Goal: Task Accomplishment & Management: Use online tool/utility

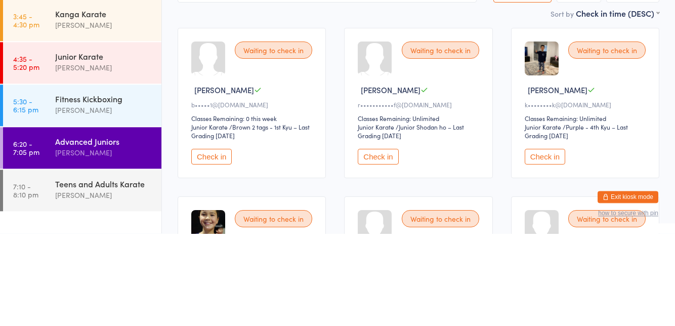
click at [207, 252] on button "Check in" at bounding box center [211, 249] width 40 height 16
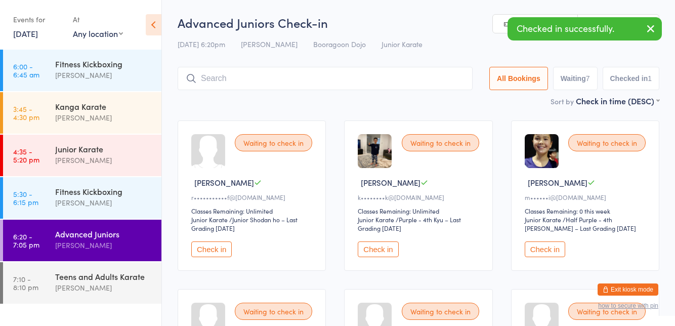
click at [212, 255] on button "Check in" at bounding box center [211, 249] width 40 height 16
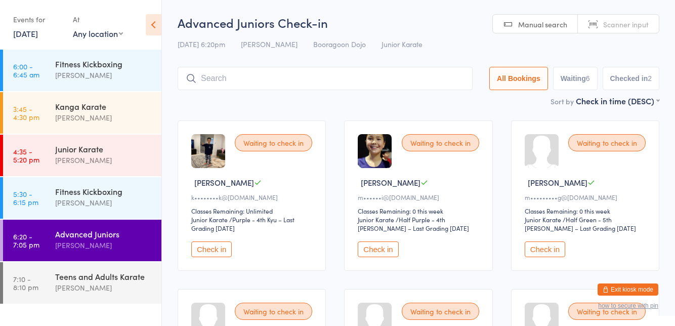
click at [391, 81] on input "search" at bounding box center [325, 78] width 295 height 23
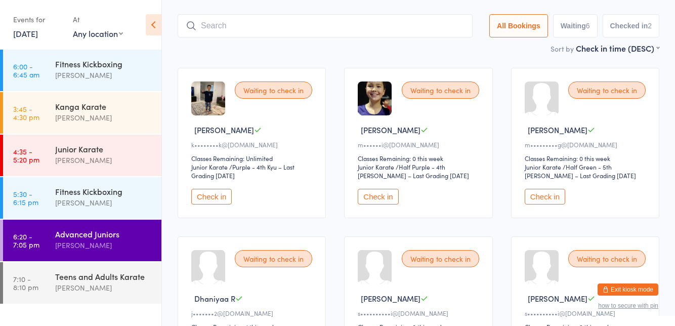
scroll to position [67, 0]
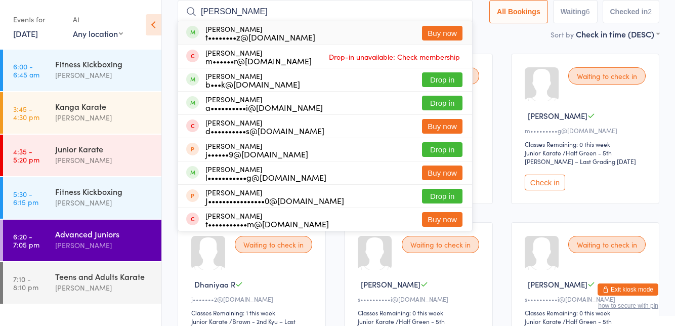
type input "Joshua"
click at [451, 80] on button "Drop in" at bounding box center [442, 79] width 40 height 15
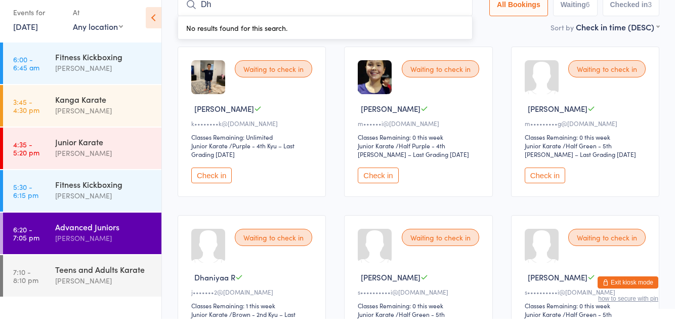
type input "Dhaniyaa"
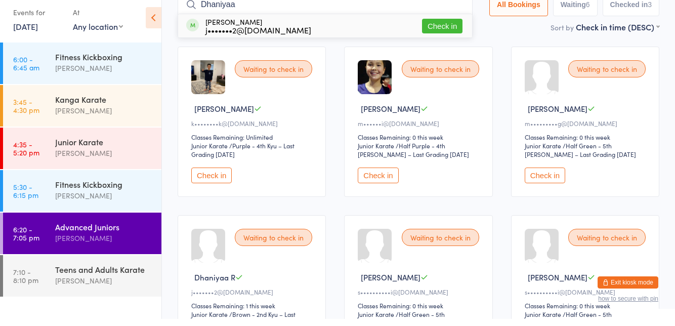
click at [457, 30] on button "Check in" at bounding box center [442, 33] width 40 height 15
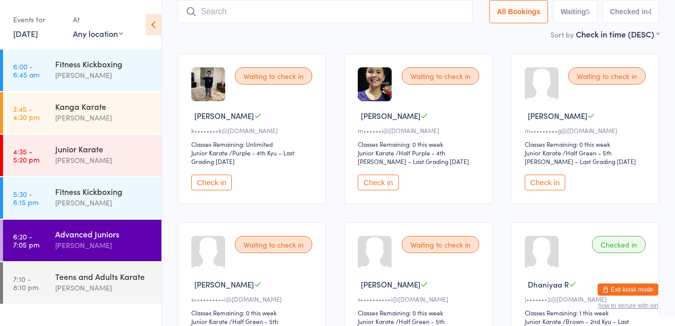
click at [548, 185] on button "Check in" at bounding box center [545, 183] width 40 height 16
click at [379, 185] on button "Check in" at bounding box center [378, 183] width 40 height 16
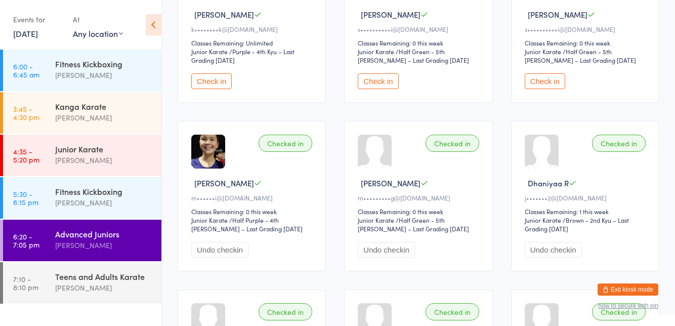
scroll to position [0, 0]
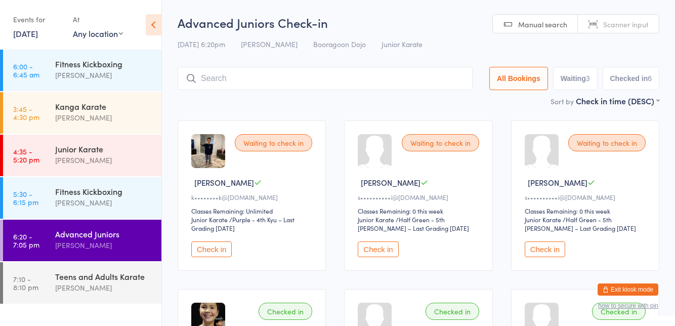
click at [208, 253] on button "Check in" at bounding box center [211, 249] width 40 height 16
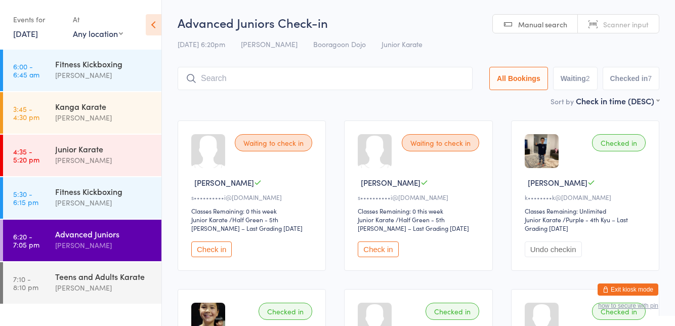
click at [215, 247] on button "Check in" at bounding box center [211, 249] width 40 height 16
click at [222, 252] on button "Check in" at bounding box center [211, 249] width 40 height 16
click at [216, 246] on button "Check in" at bounding box center [211, 249] width 40 height 16
click at [213, 249] on button "Check in" at bounding box center [211, 249] width 40 height 16
click at [208, 247] on button "Check in" at bounding box center [211, 249] width 40 height 16
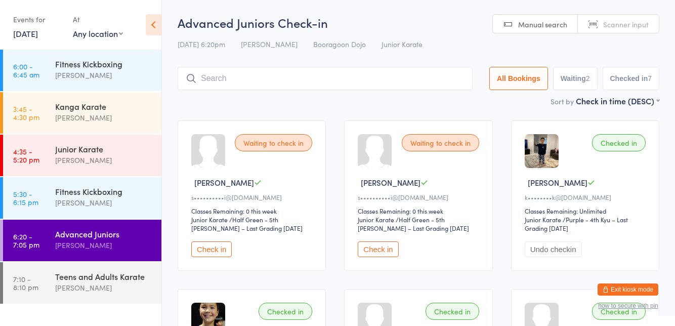
click at [210, 248] on button "Check in" at bounding box center [211, 249] width 40 height 16
click at [201, 247] on button "Check in" at bounding box center [211, 249] width 40 height 16
click at [292, 77] on input "search" at bounding box center [325, 78] width 295 height 23
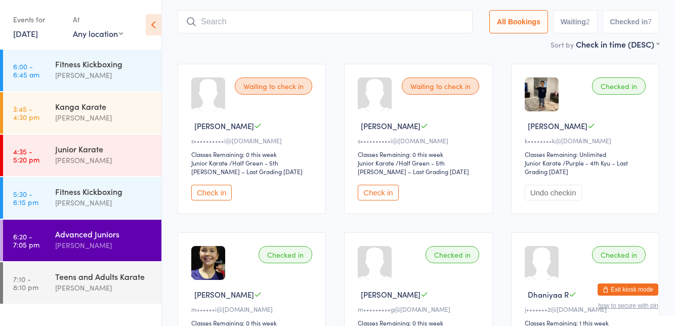
scroll to position [67, 0]
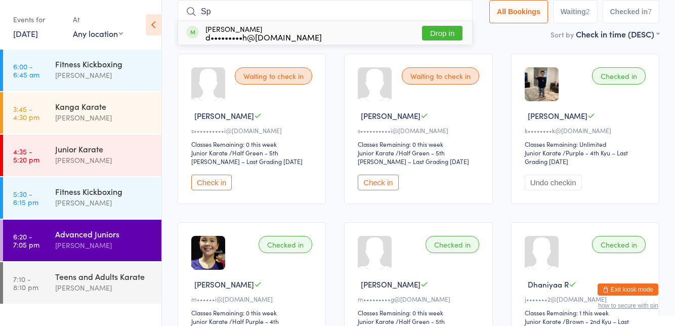
type input "Spen"
click at [446, 34] on button "Check in" at bounding box center [442, 33] width 40 height 15
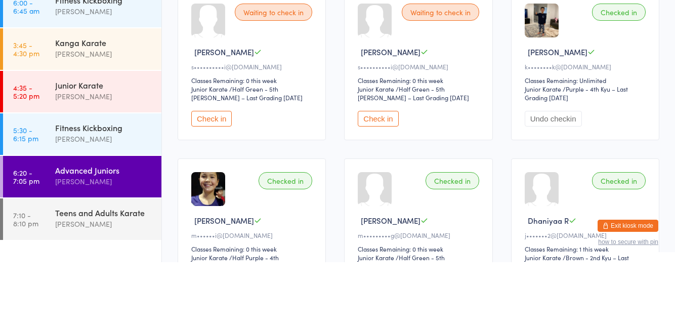
click at [211, 178] on button "Check in" at bounding box center [211, 183] width 40 height 16
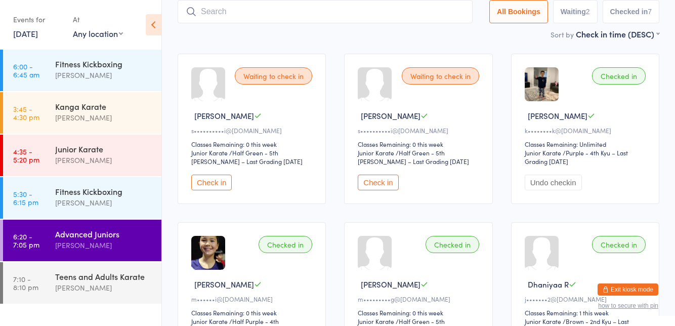
click at [213, 182] on button "Check in" at bounding box center [211, 183] width 40 height 16
click at [198, 184] on button "Check in" at bounding box center [211, 183] width 40 height 16
click at [208, 183] on button "Check in" at bounding box center [211, 183] width 40 height 16
click at [213, 185] on button "Check in" at bounding box center [211, 183] width 40 height 16
click at [210, 183] on button "Check in" at bounding box center [211, 183] width 40 height 16
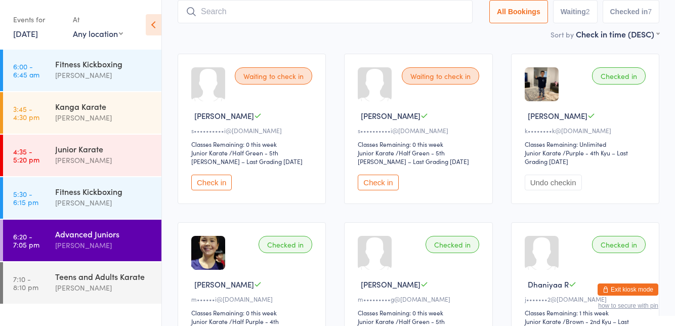
click at [378, 185] on button "Check in" at bounding box center [378, 183] width 40 height 16
click at [655, 5] on button "Checked in 7" at bounding box center [631, 11] width 57 height 23
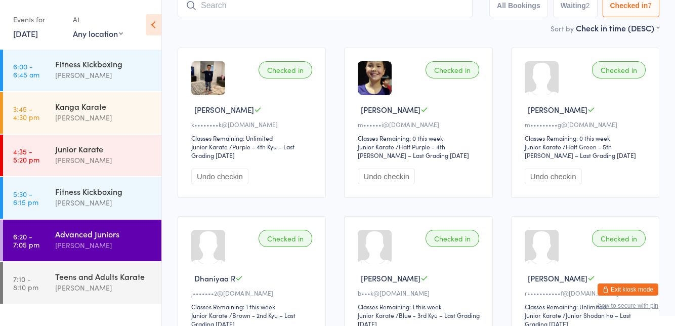
scroll to position [0, 0]
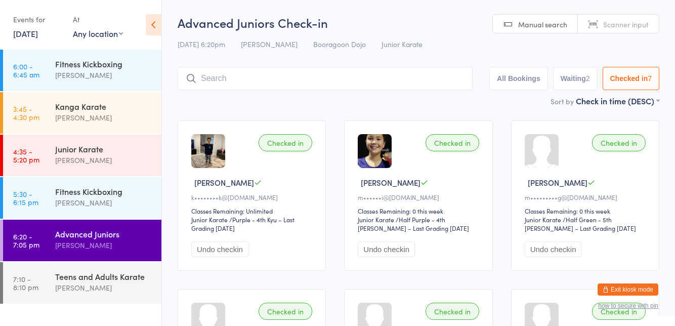
click at [575, 76] on button "Waiting 2" at bounding box center [575, 78] width 45 height 23
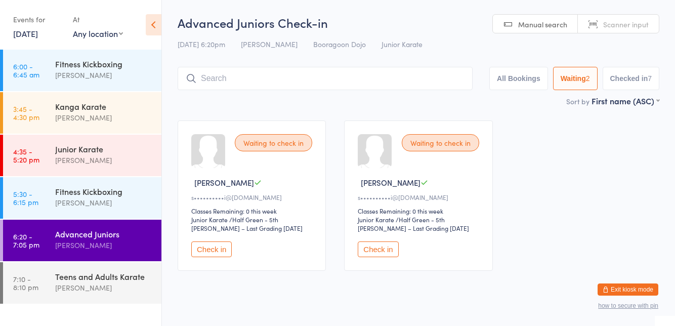
click at [382, 252] on button "Check in" at bounding box center [378, 249] width 40 height 16
click at [534, 83] on button "All Bookings" at bounding box center [519, 78] width 59 height 23
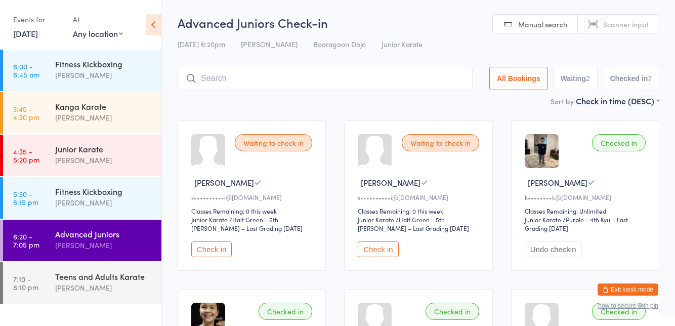
click at [212, 253] on button "Check in" at bounding box center [211, 249] width 40 height 16
click at [369, 252] on button "Check in" at bounding box center [378, 249] width 40 height 16
click at [210, 253] on button "Check in" at bounding box center [211, 249] width 40 height 16
click at [209, 247] on button "Check in" at bounding box center [211, 249] width 40 height 16
click at [375, 263] on div "Waiting to check in [PERSON_NAME] V s••••••••••i@[DOMAIN_NAME] Classes Remainin…" at bounding box center [418, 195] width 148 height 150
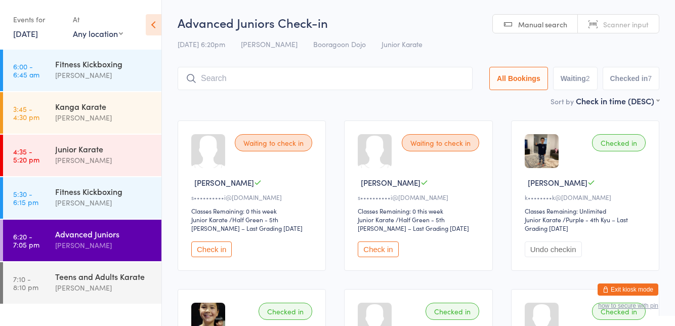
click at [202, 253] on button "Check in" at bounding box center [211, 249] width 40 height 16
click at [191, 251] on button "Check in" at bounding box center [211, 249] width 40 height 16
click at [205, 253] on button "Check in" at bounding box center [211, 249] width 40 height 16
click at [202, 252] on button "Check in" at bounding box center [211, 249] width 40 height 16
click at [203, 252] on button "Check in" at bounding box center [211, 249] width 40 height 16
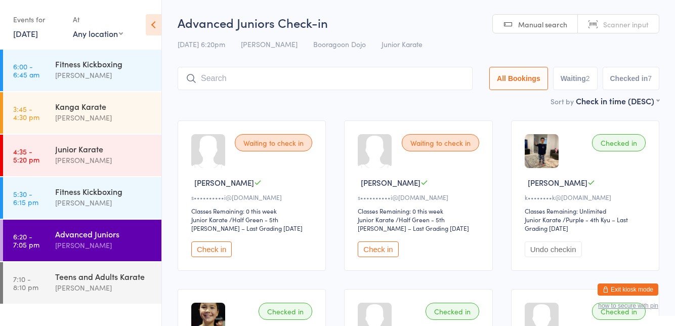
click at [206, 251] on button "Check in" at bounding box center [211, 249] width 40 height 16
click at [369, 252] on button "Check in" at bounding box center [378, 249] width 40 height 16
click at [585, 75] on button "Waiting 2" at bounding box center [575, 78] width 45 height 23
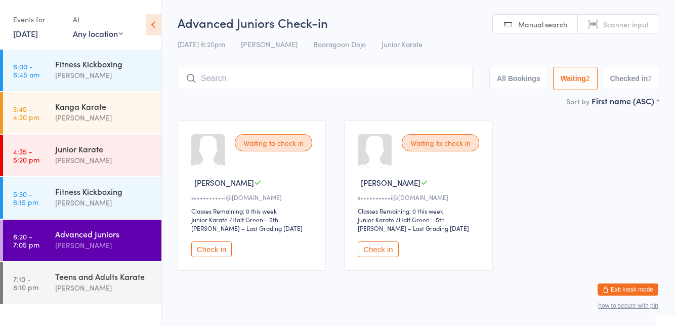
click at [398, 245] on button "Check in" at bounding box center [378, 249] width 40 height 16
click at [379, 247] on button "Check in" at bounding box center [378, 249] width 40 height 16
click at [383, 252] on button "Check in" at bounding box center [378, 249] width 40 height 16
click at [387, 245] on button "Check in" at bounding box center [378, 249] width 40 height 16
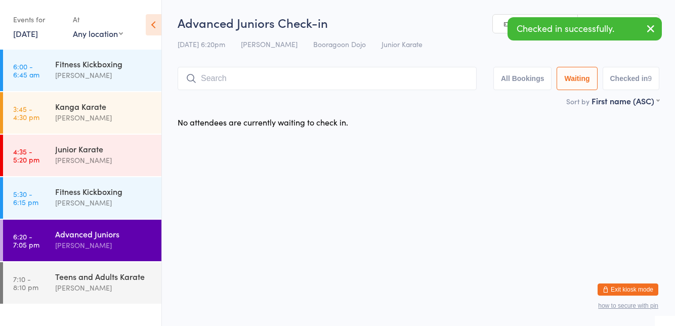
click at [631, 79] on button "Checked in 9" at bounding box center [631, 78] width 57 height 23
select select "5"
